Goal: Navigation & Orientation: Find specific page/section

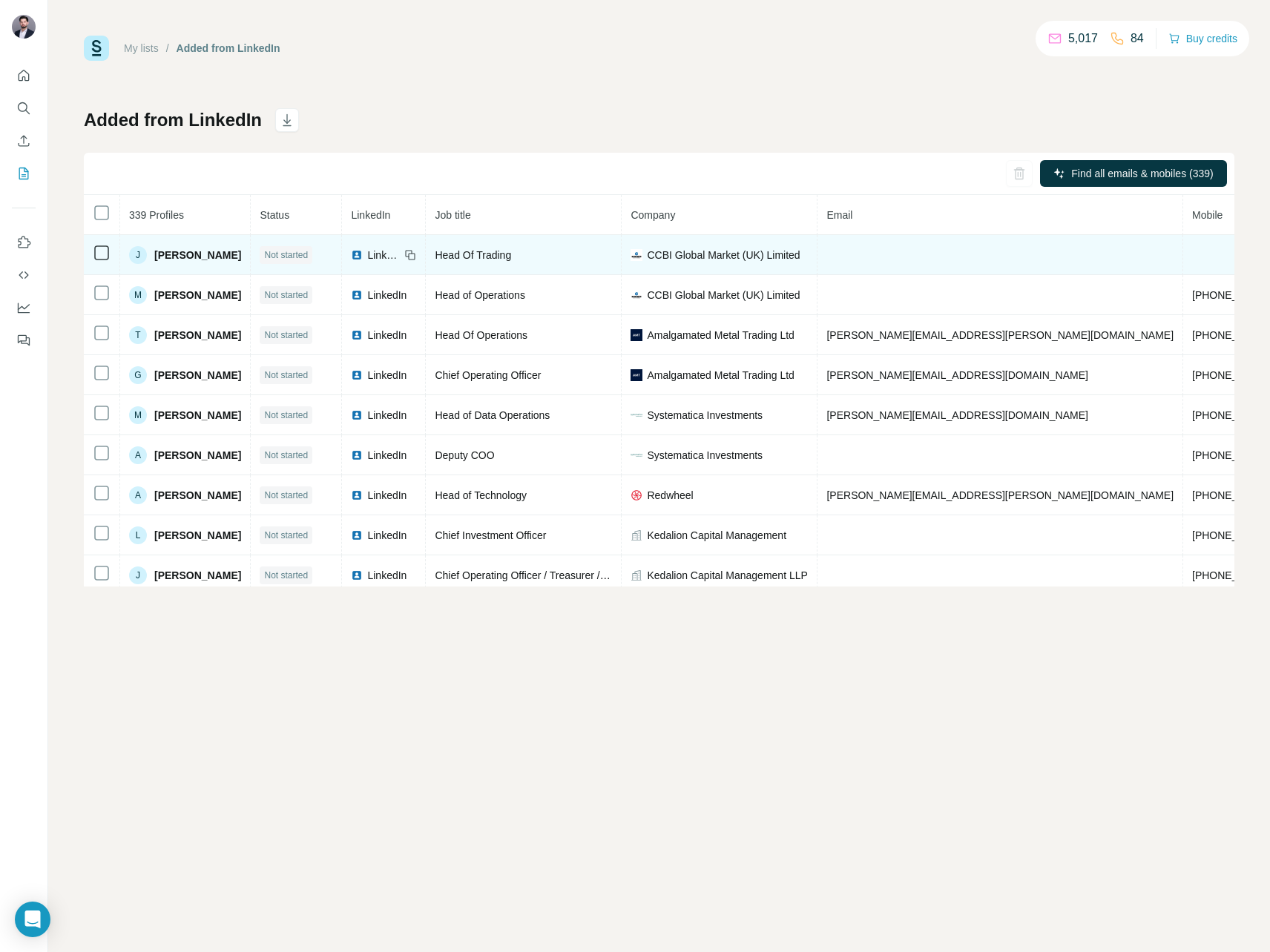
click at [189, 258] on span "[PERSON_NAME]" at bounding box center [197, 255] width 87 height 15
